Goal: Find specific page/section: Find specific page/section

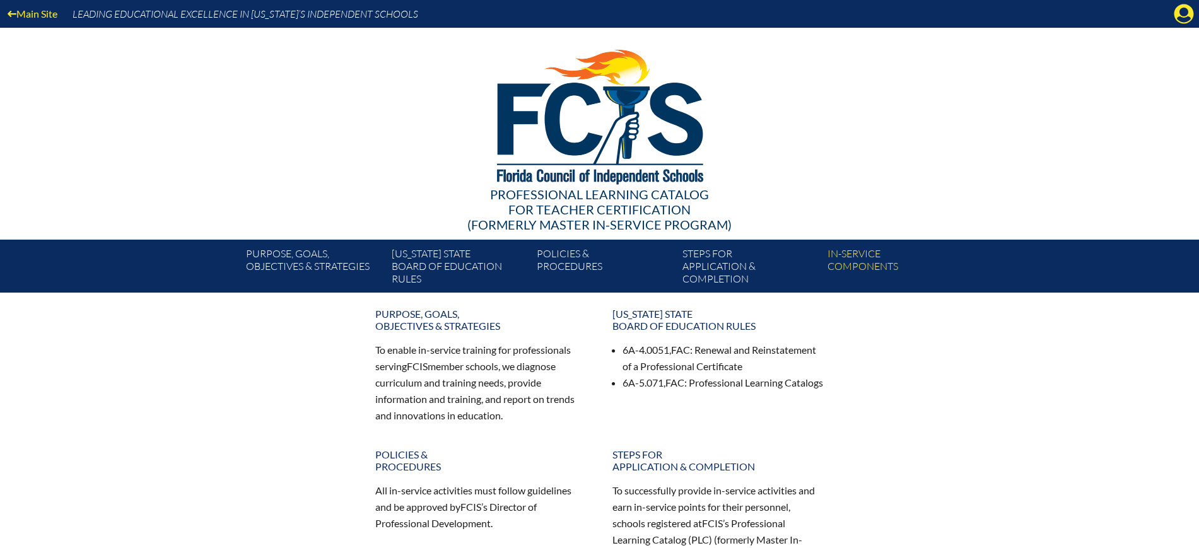
click at [1184, 18] on icon "Manage Account" at bounding box center [1184, 14] width 20 height 20
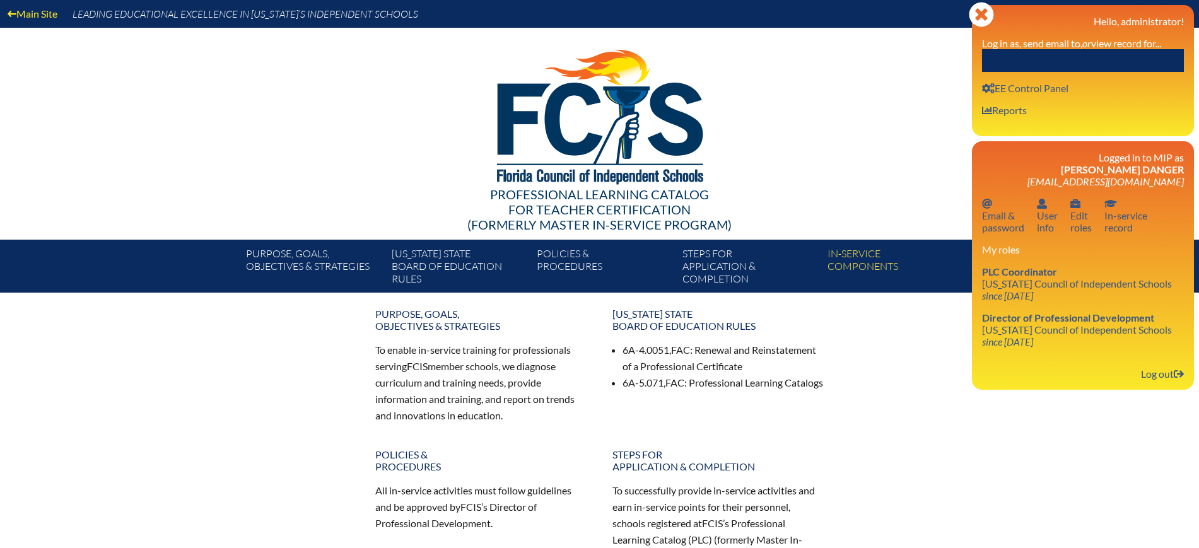
click at [1120, 59] on input "text" at bounding box center [1083, 60] width 202 height 23
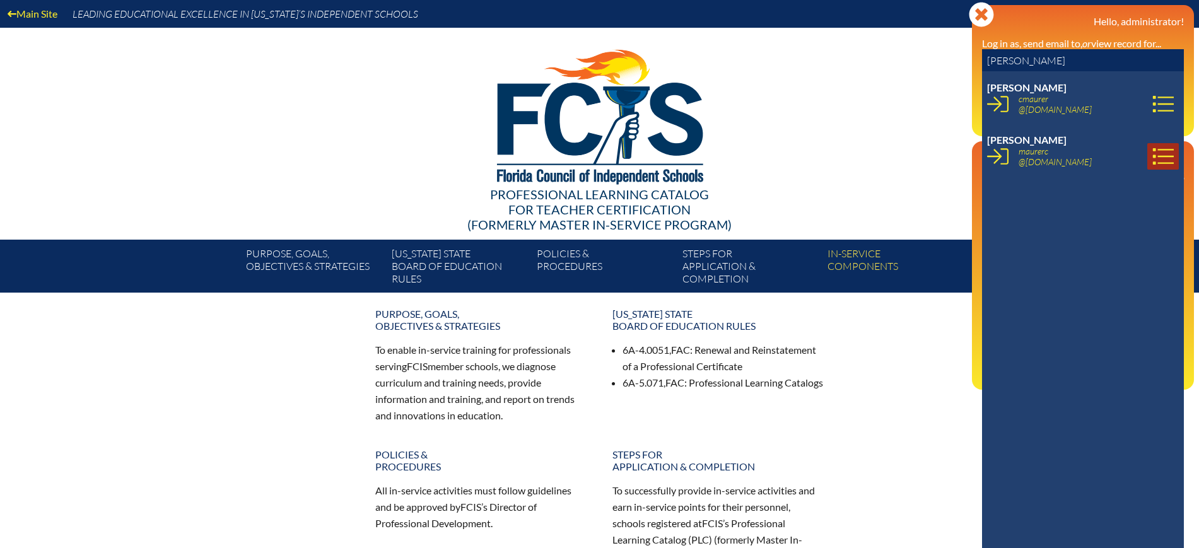
type input "[PERSON_NAME]"
click at [1153, 153] on icon at bounding box center [1162, 156] width 21 height 21
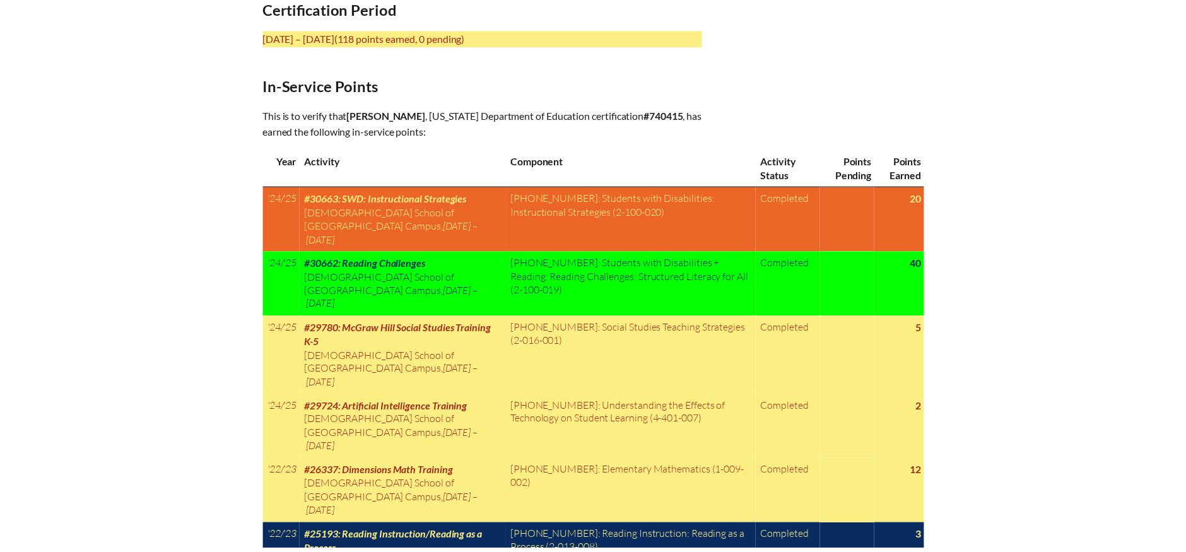
scroll to position [552, 0]
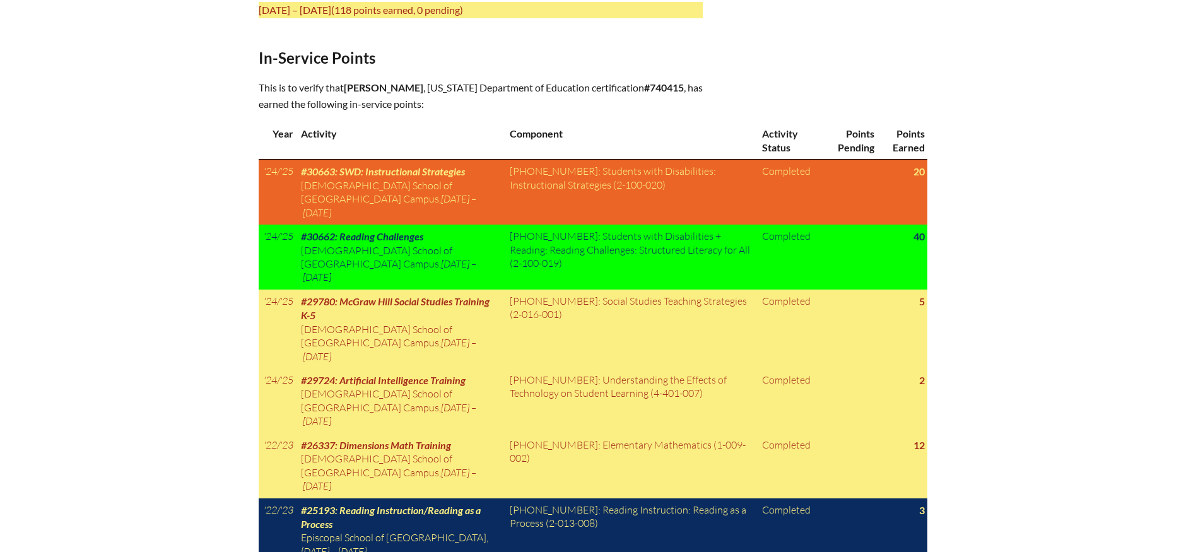
drag, startPoint x: 936, startPoint y: 54, endPoint x: 988, endPoint y: 0, distance: 74.9
click at [936, 54] on div "In-service record [PERSON_NAME] Areas of Certification Certification Period [DA…" at bounding box center [592, 407] width 709 height 1252
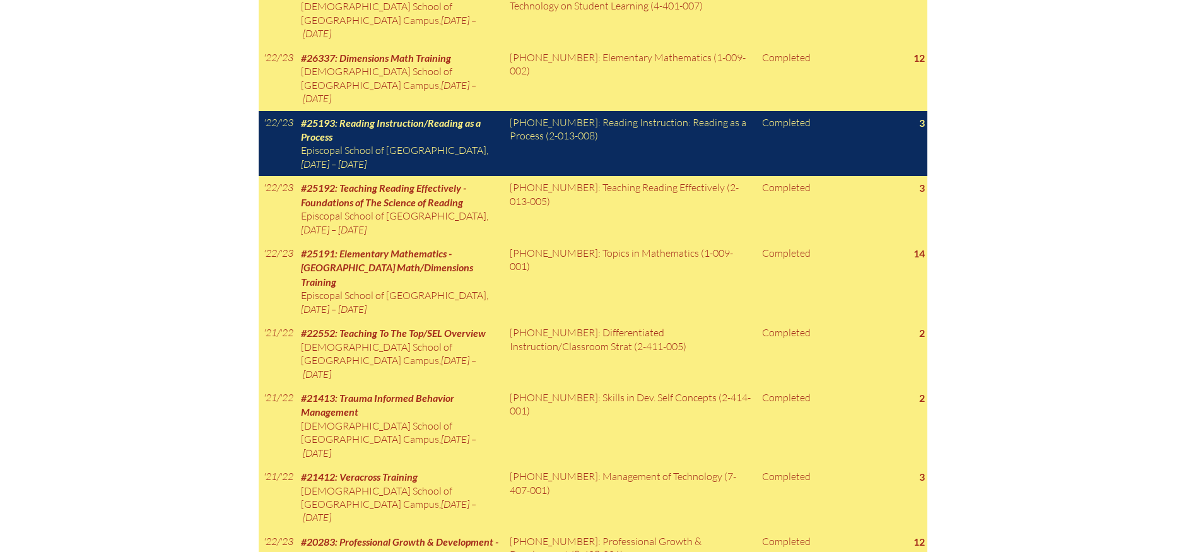
scroll to position [946, 0]
